Goal: Task Accomplishment & Management: Manage account settings

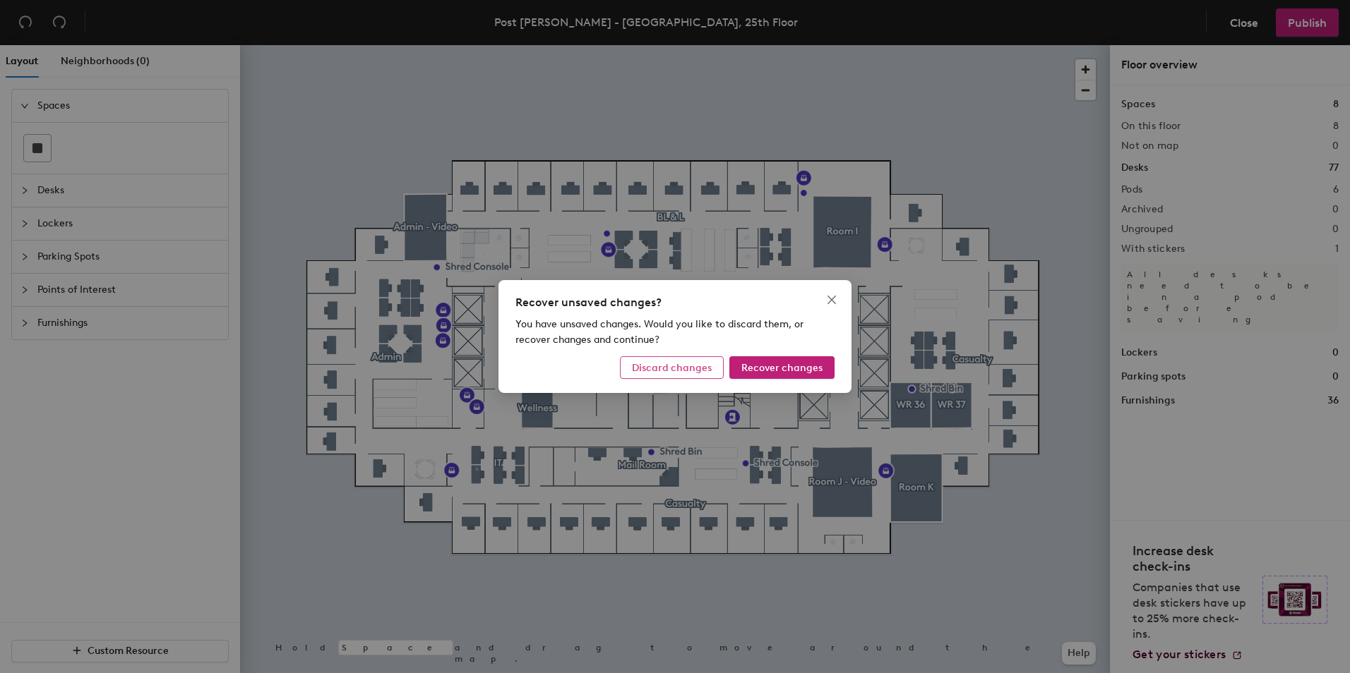
click at [683, 366] on span "Discard changes" at bounding box center [672, 368] width 80 height 12
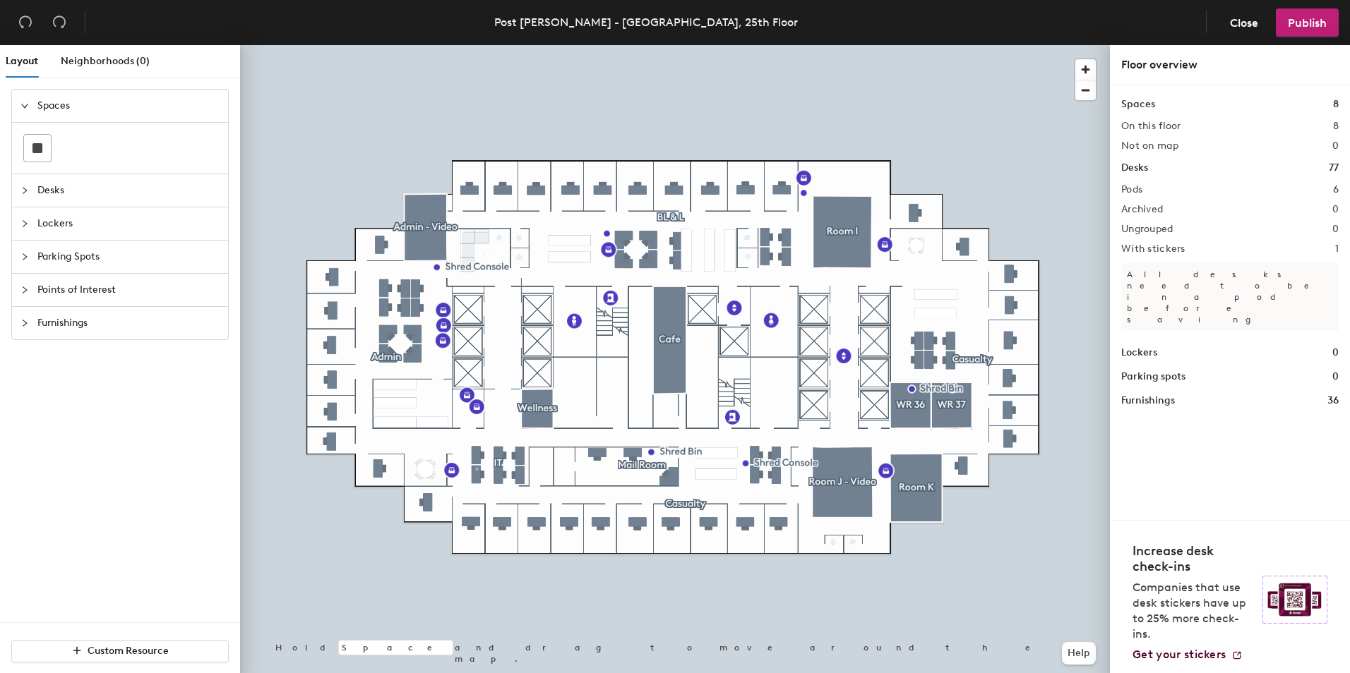
click at [469, 45] on div at bounding box center [675, 45] width 870 height 0
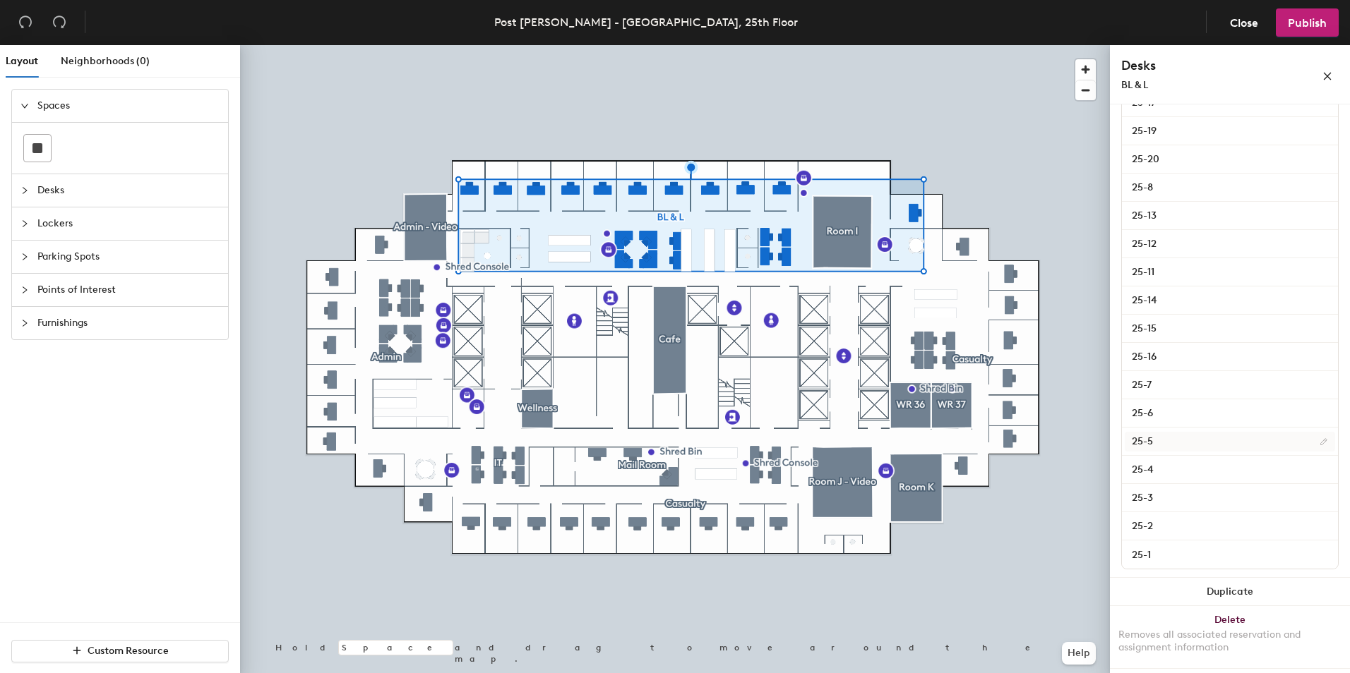
scroll to position [384, 0]
click at [1157, 558] on input "25-1" at bounding box center [1229, 554] width 210 height 20
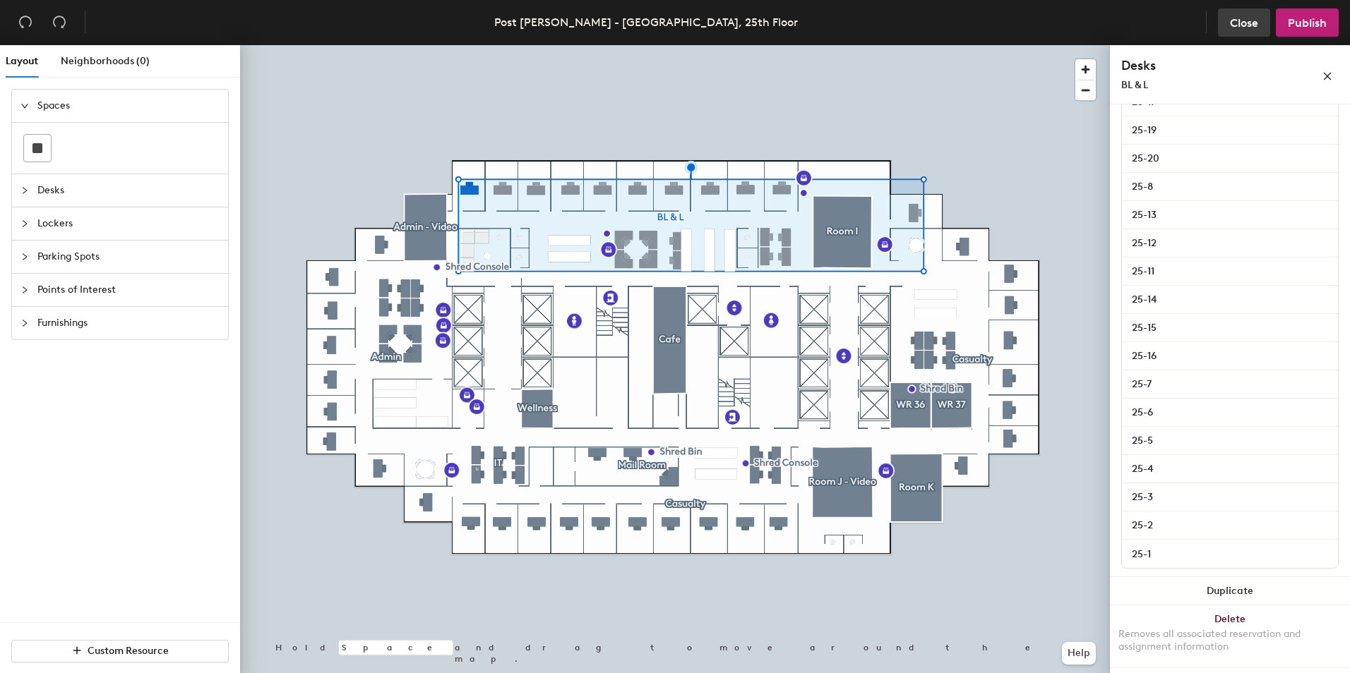
click at [1258, 22] on button "Close" at bounding box center [1244, 22] width 52 height 28
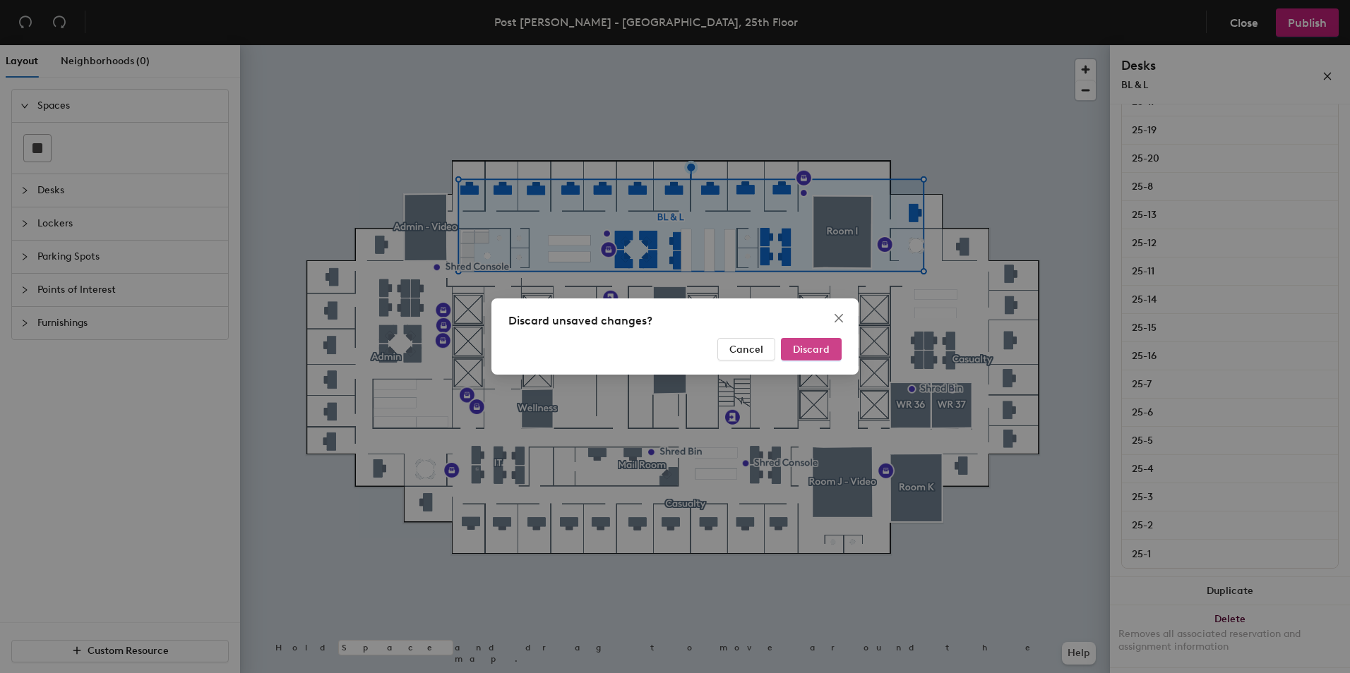
click at [796, 347] on span "Discard" at bounding box center [811, 350] width 37 height 12
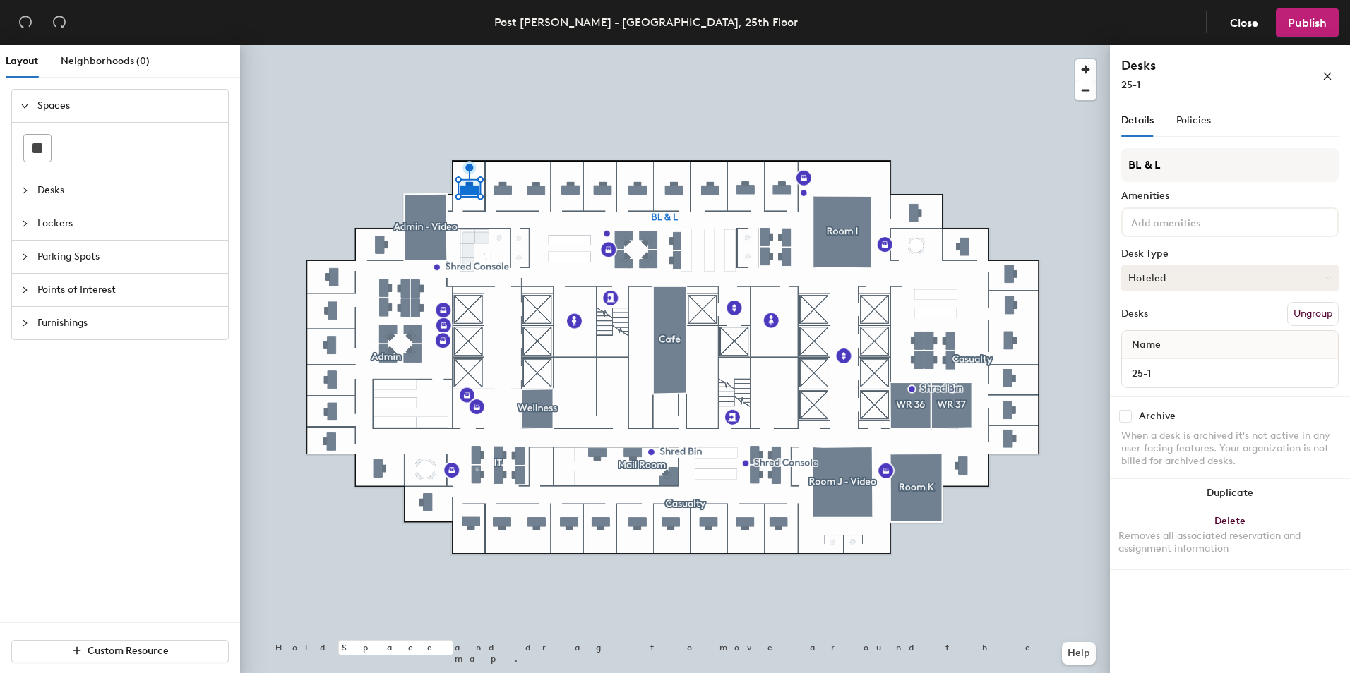
click at [1307, 277] on button "Hoteled" at bounding box center [1229, 277] width 217 height 25
click at [1157, 318] on div "Assigned" at bounding box center [1192, 321] width 141 height 21
click at [1312, 24] on span "Publish" at bounding box center [1307, 22] width 39 height 13
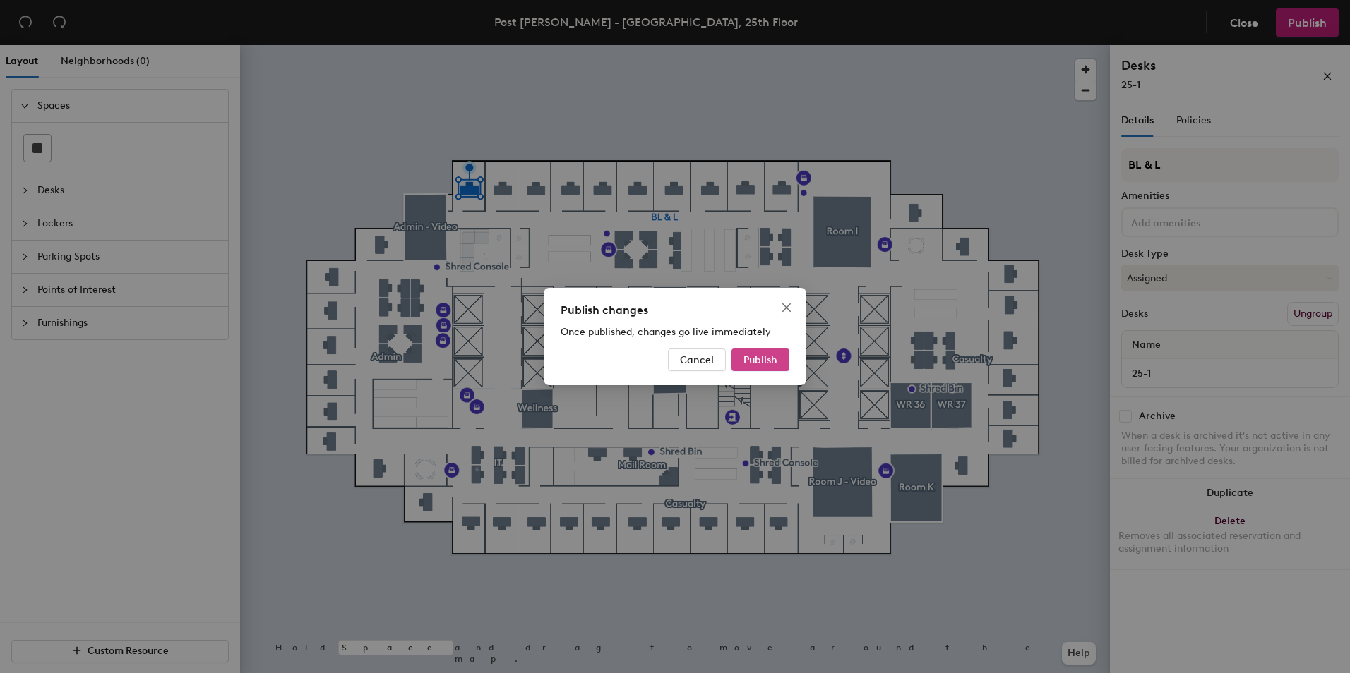
click at [760, 361] on span "Publish" at bounding box center [760, 360] width 34 height 12
